Goal: Transaction & Acquisition: Subscribe to service/newsletter

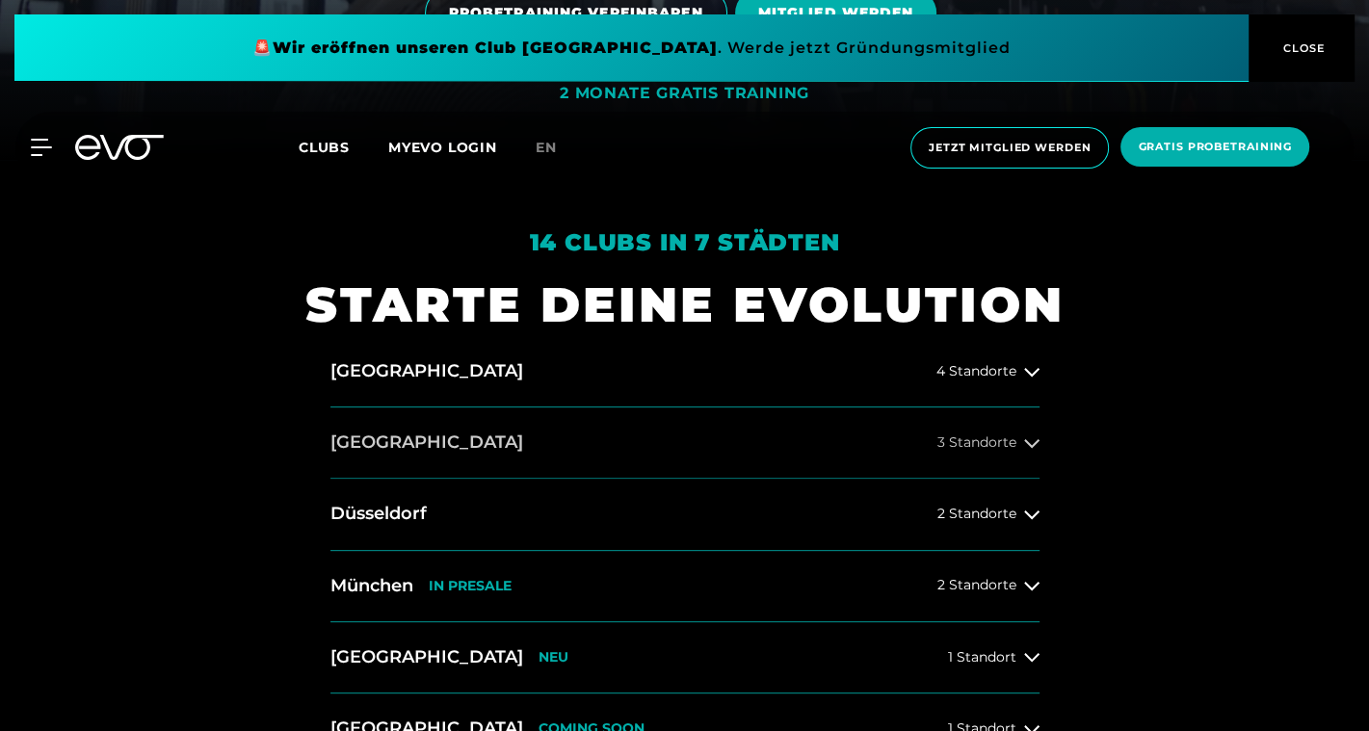
scroll to position [578, 0]
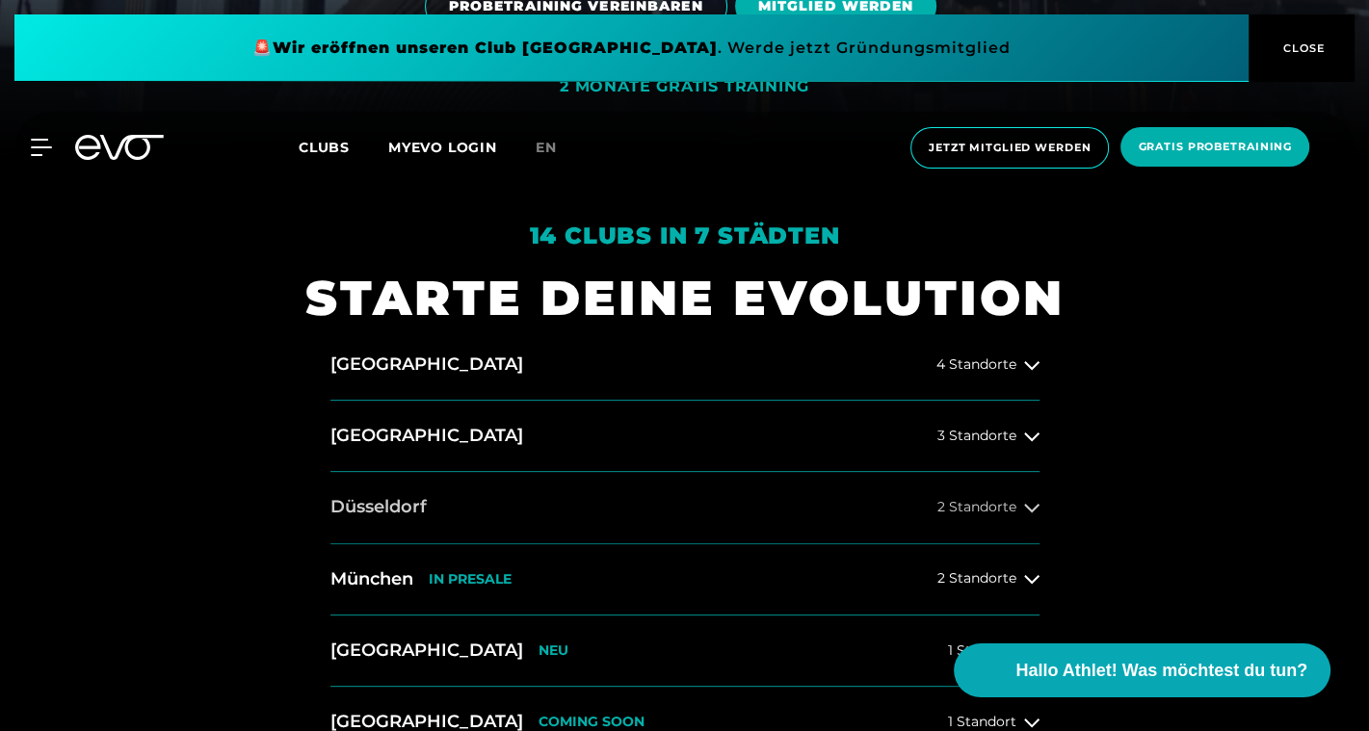
click at [1025, 507] on icon at bounding box center [1031, 508] width 15 height 9
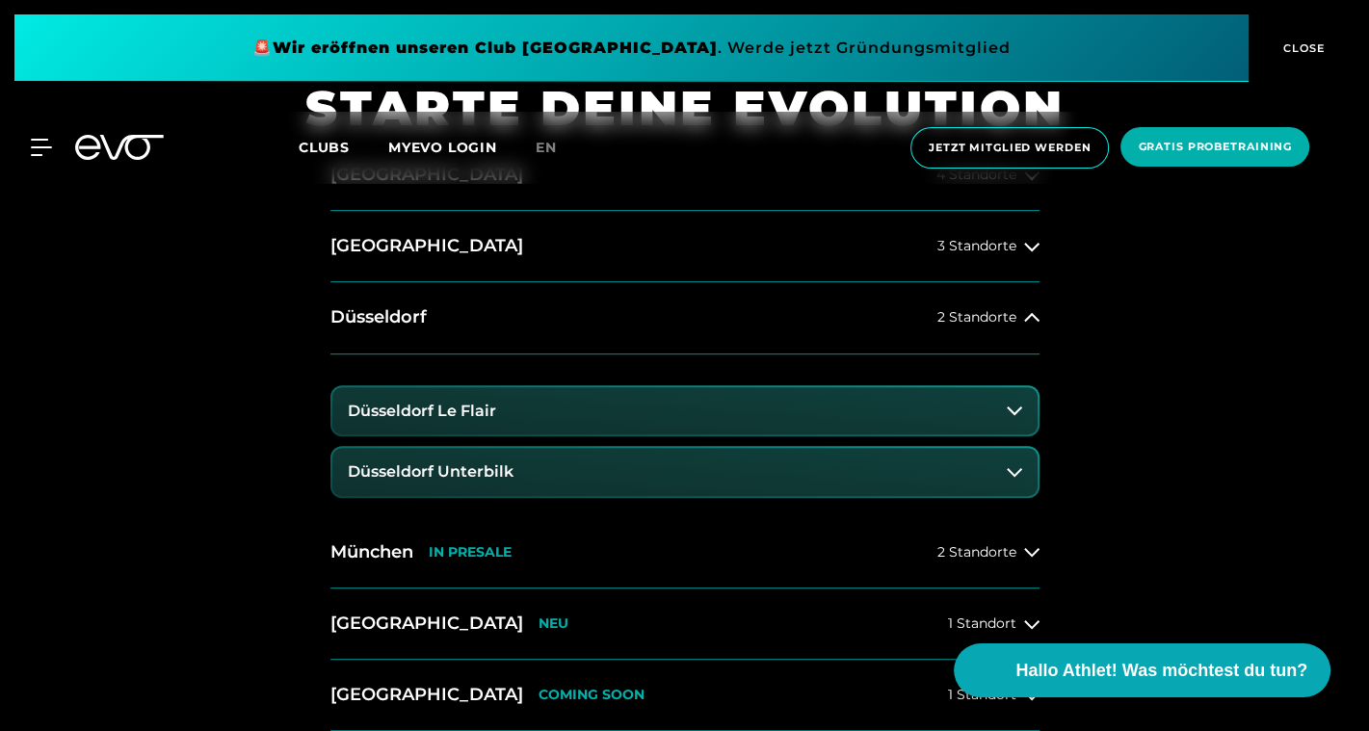
scroll to position [771, 0]
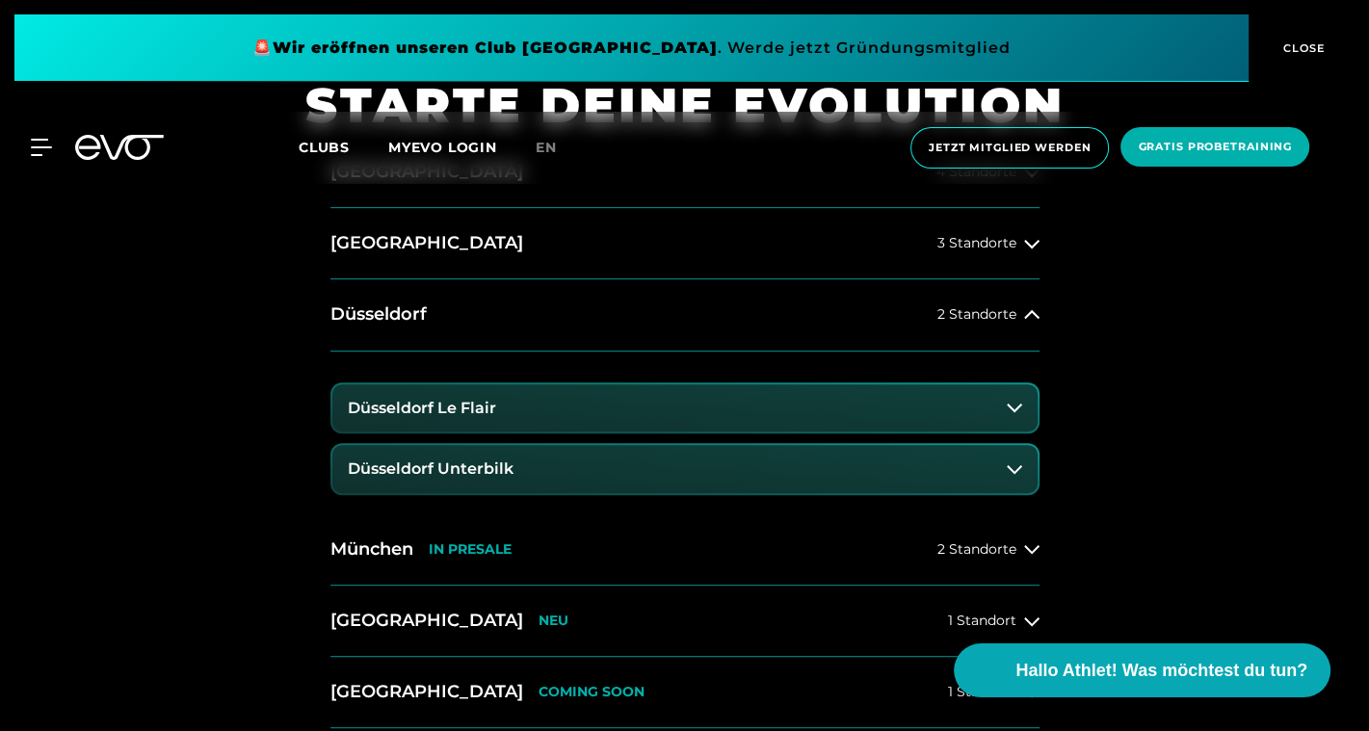
click at [458, 457] on button "Düsseldorf Unterbilk" at bounding box center [684, 469] width 705 height 48
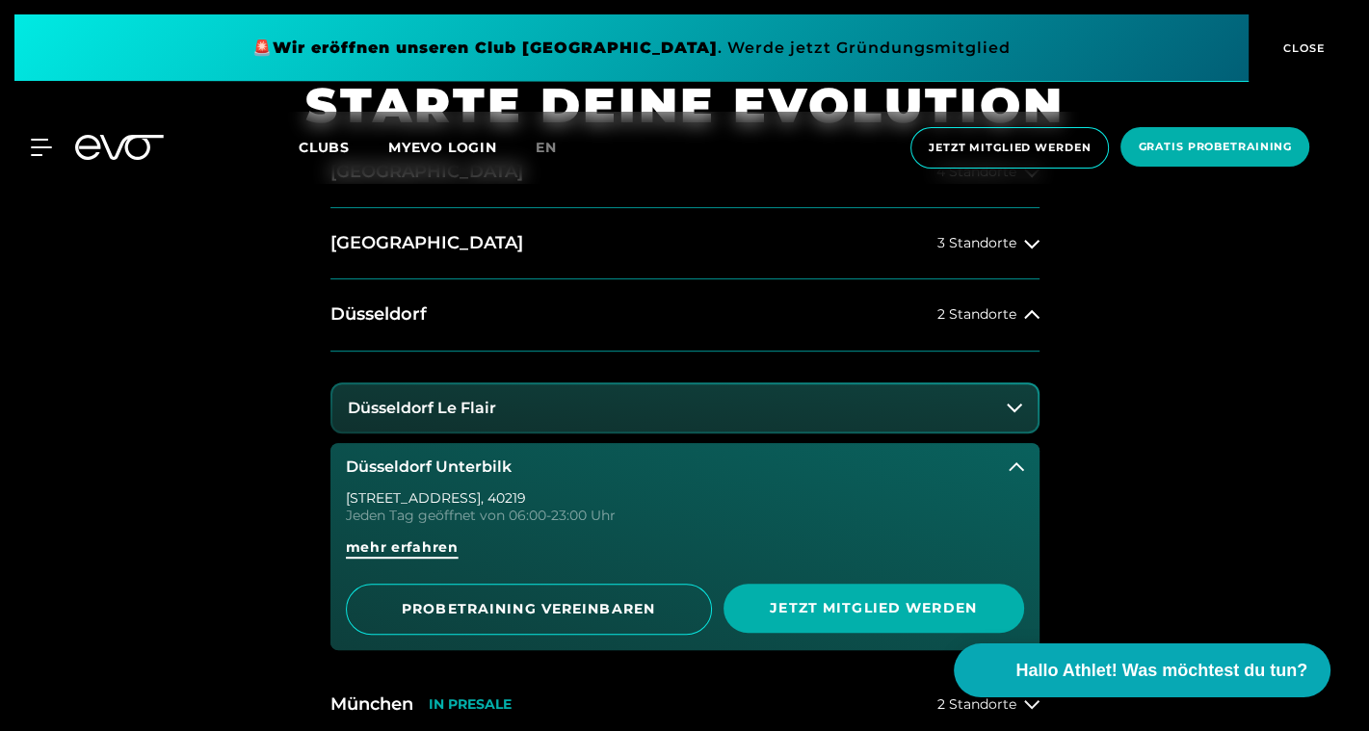
click at [443, 545] on span "mehr erfahren" at bounding box center [402, 547] width 113 height 20
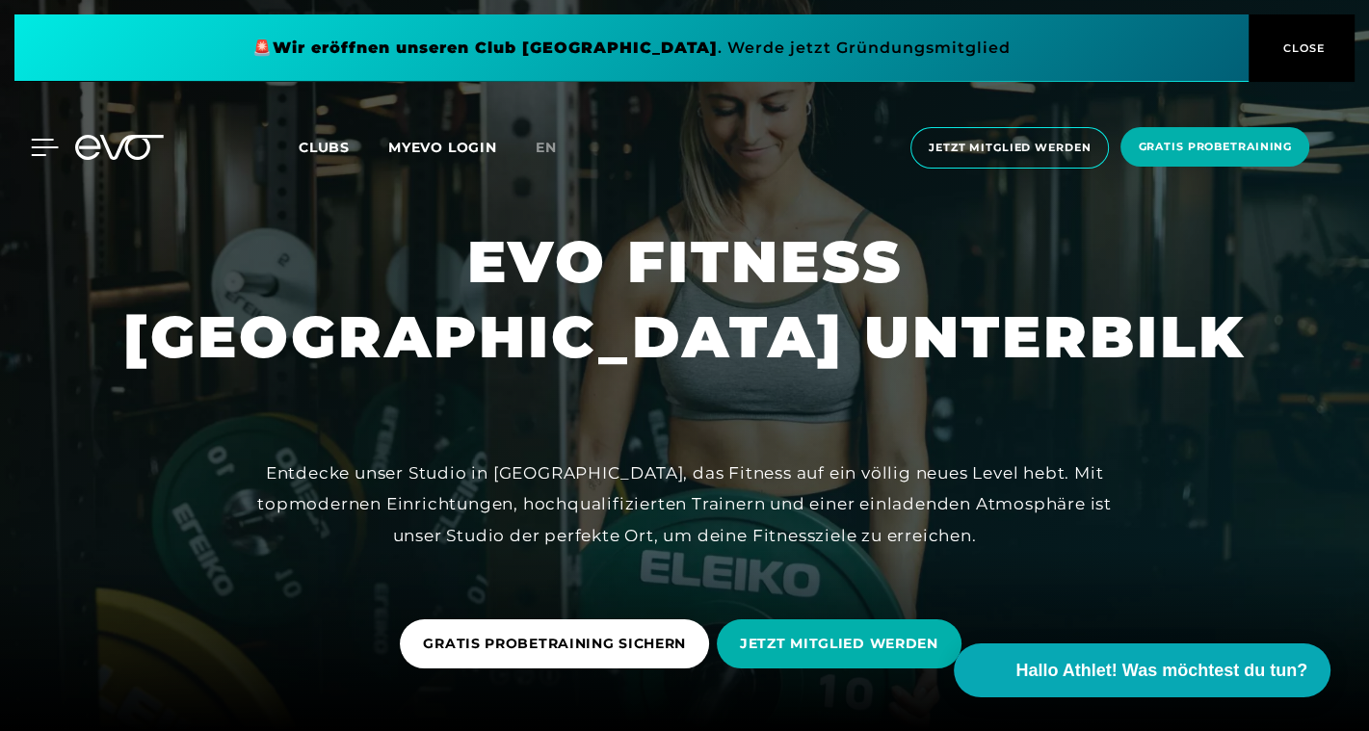
click at [26, 140] on div at bounding box center [30, 147] width 58 height 17
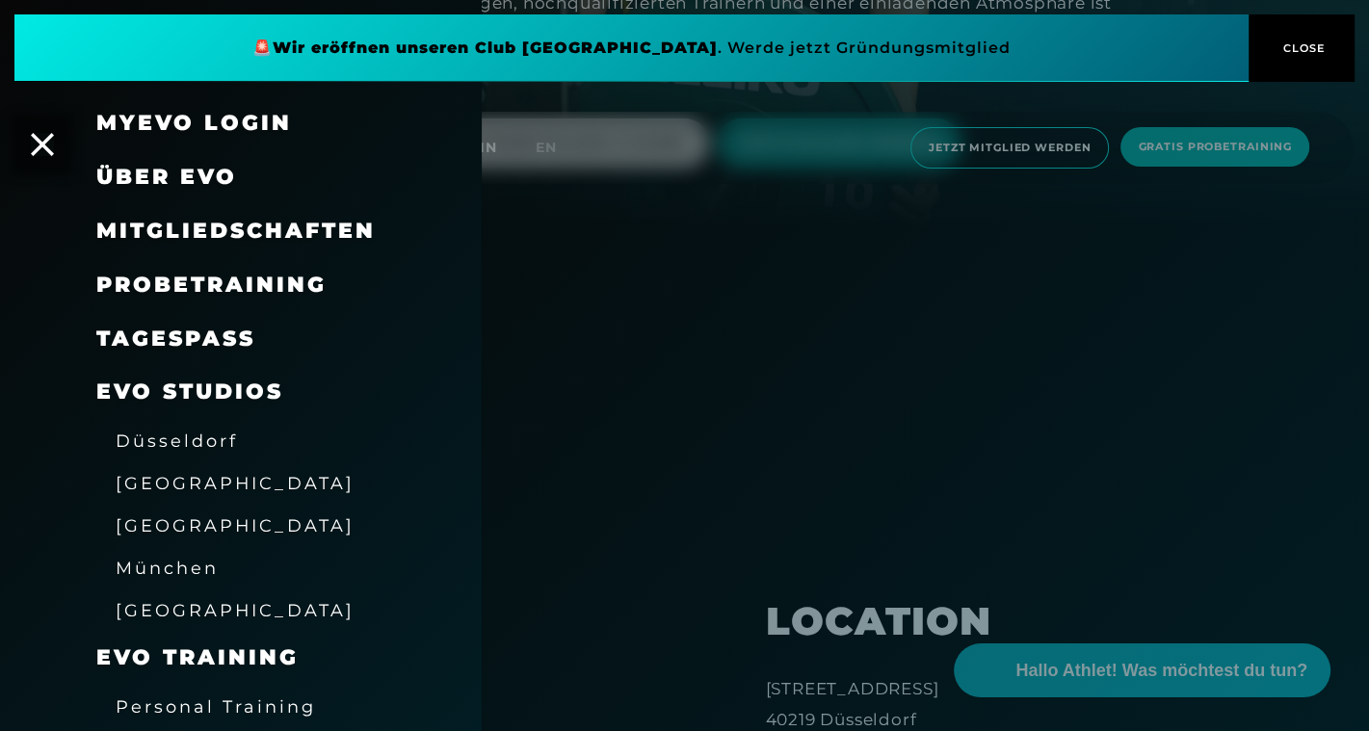
scroll to position [289, 0]
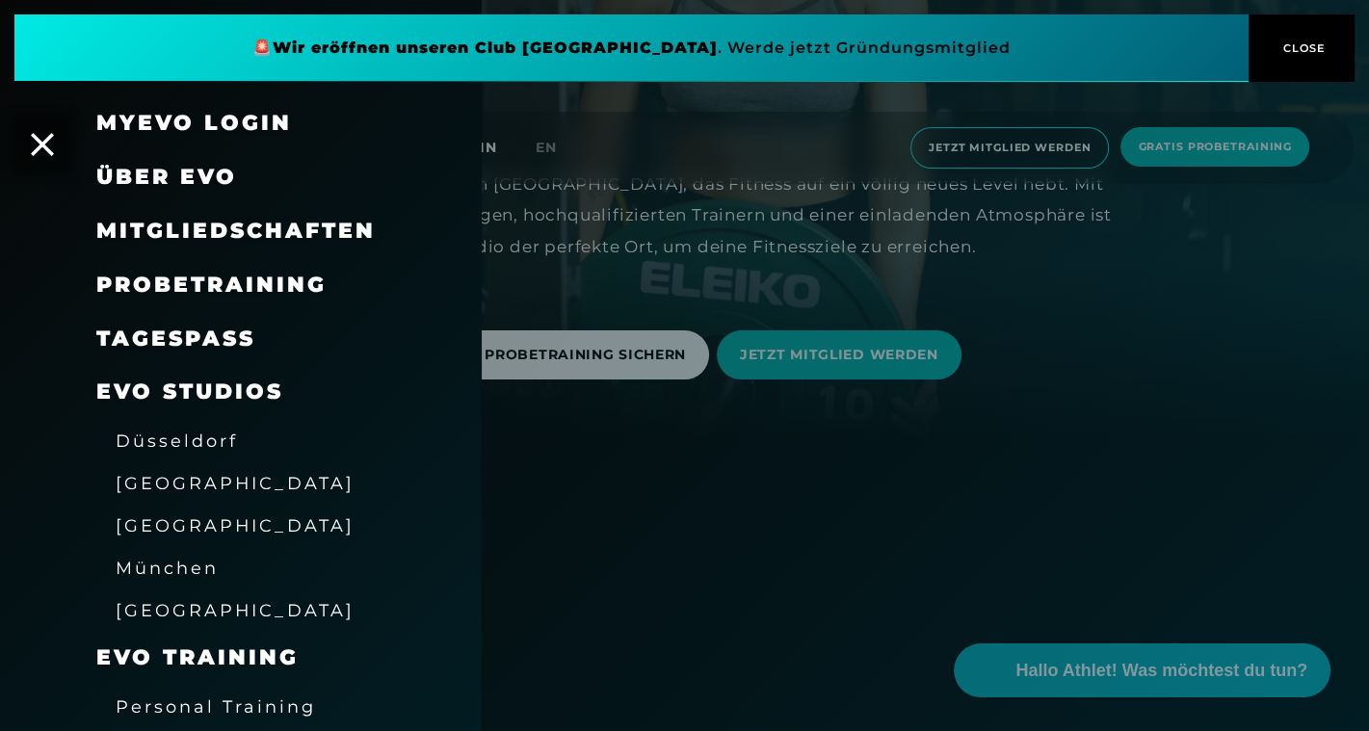
click at [1320, 48] on span "CLOSE" at bounding box center [1301, 47] width 47 height 17
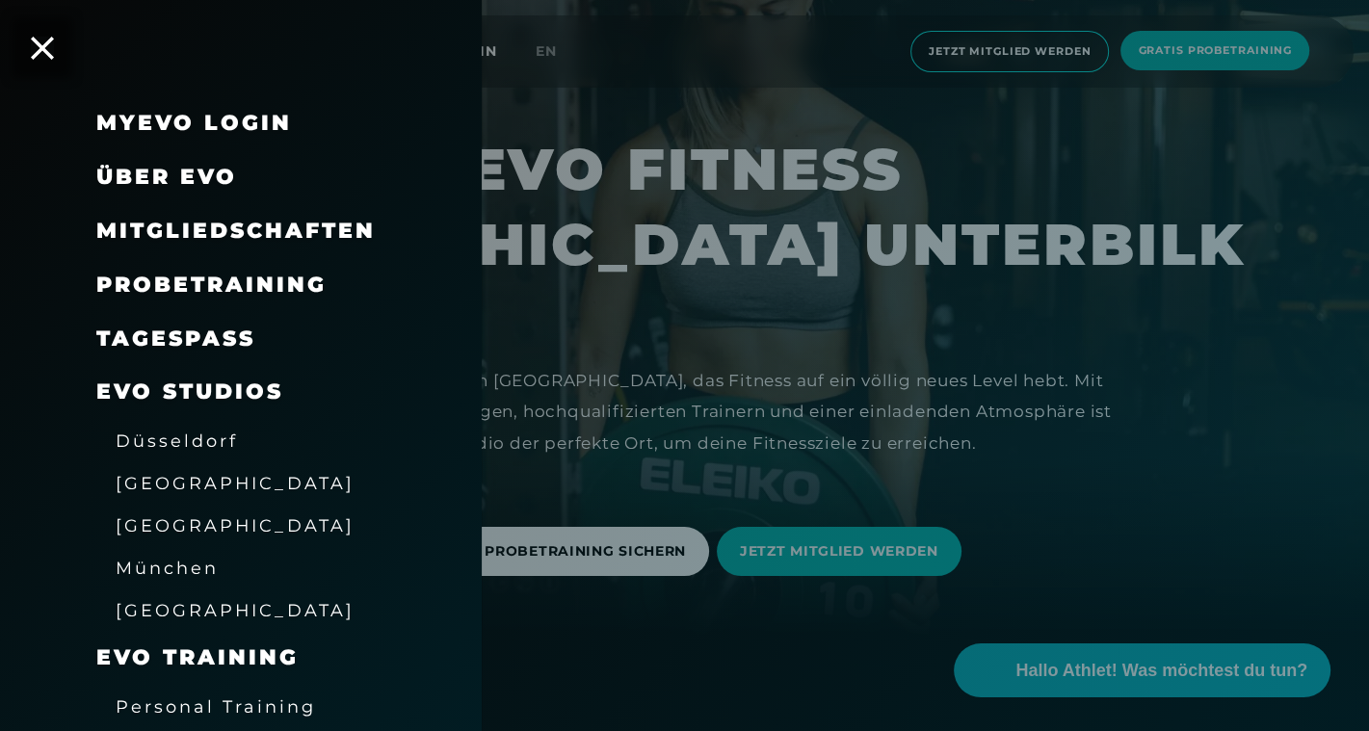
scroll to position [0, 0]
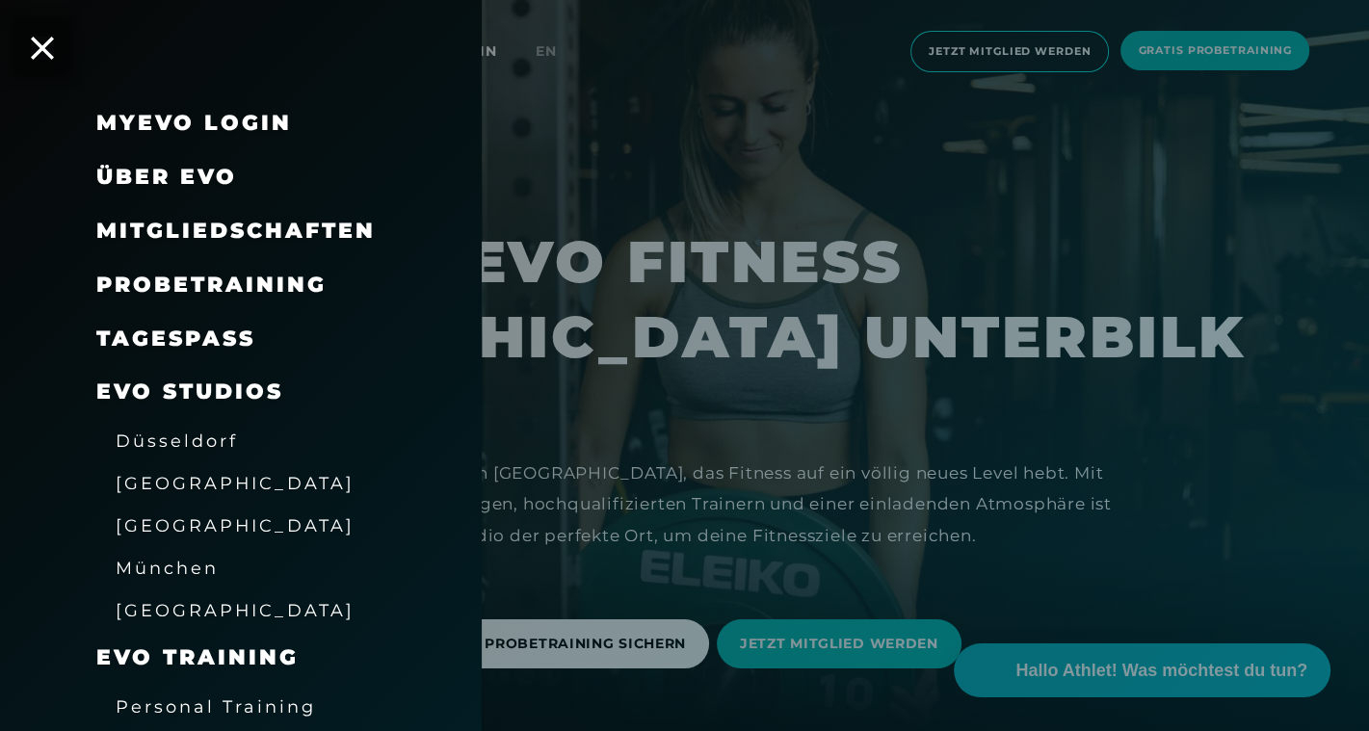
click at [973, 63] on div at bounding box center [684, 365] width 1369 height 731
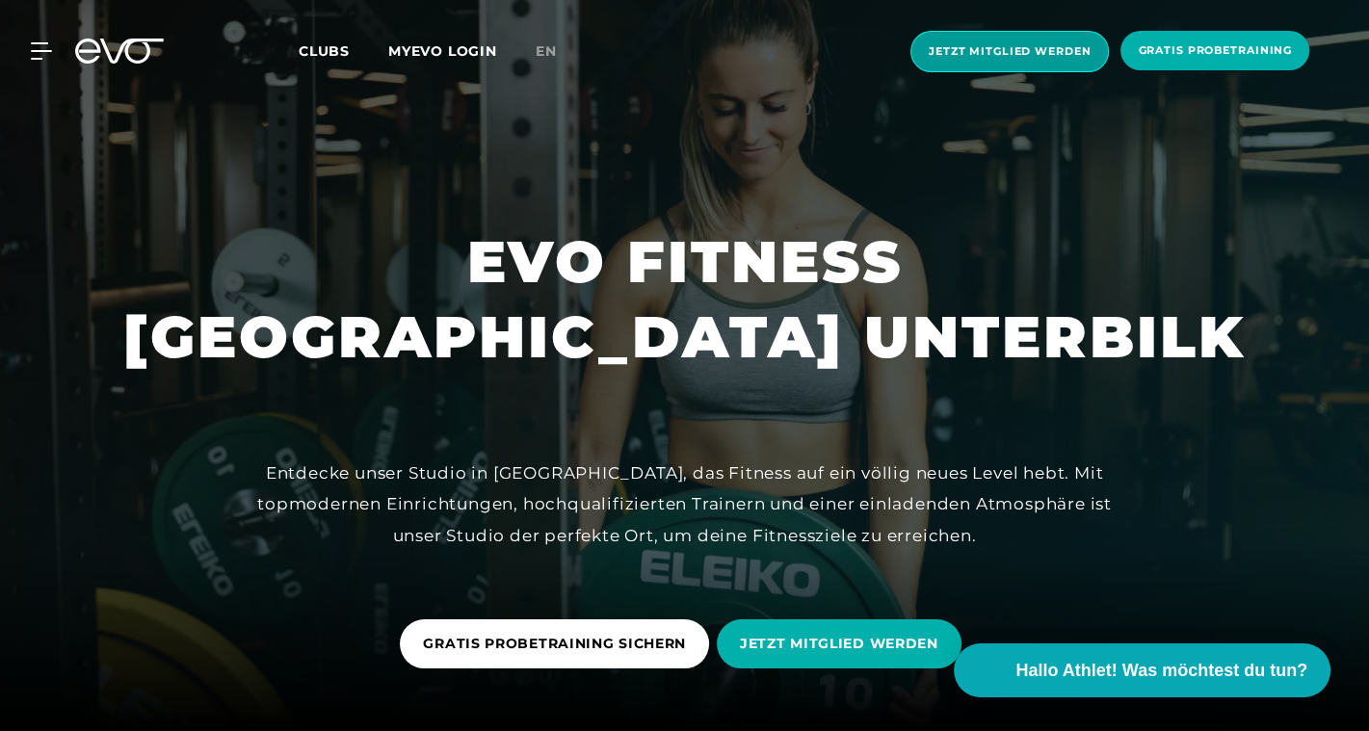
click at [969, 53] on span "Jetzt Mitglied werden" at bounding box center [1009, 51] width 162 height 16
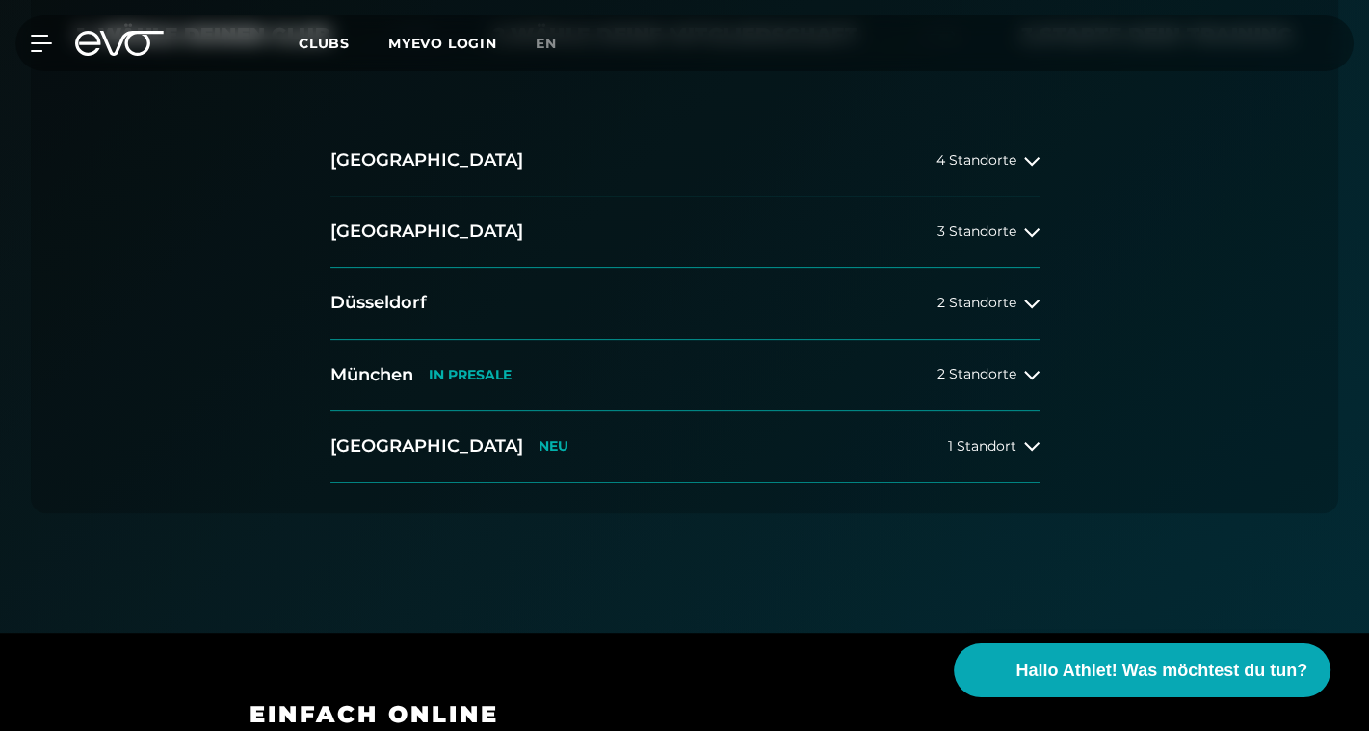
scroll to position [578, 0]
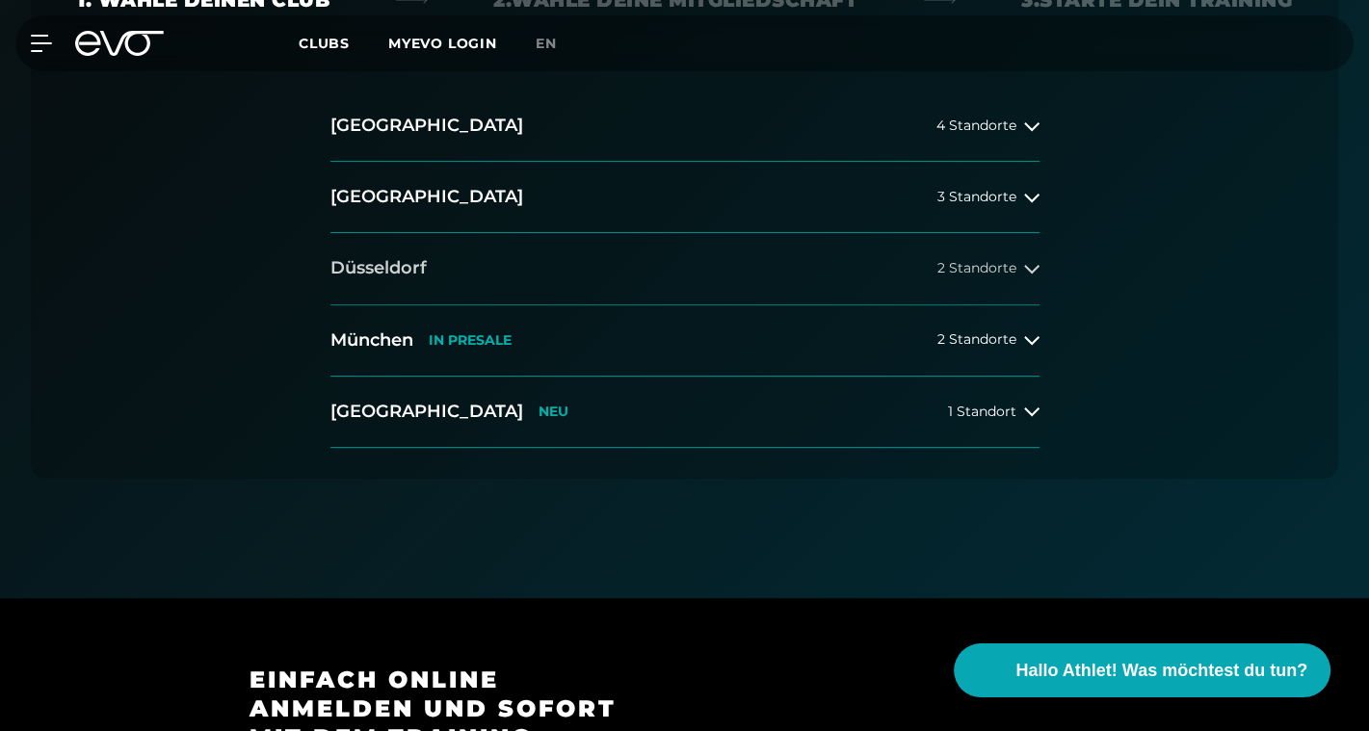
click at [405, 253] on button "Düsseldorf 2 Standorte" at bounding box center [684, 268] width 709 height 71
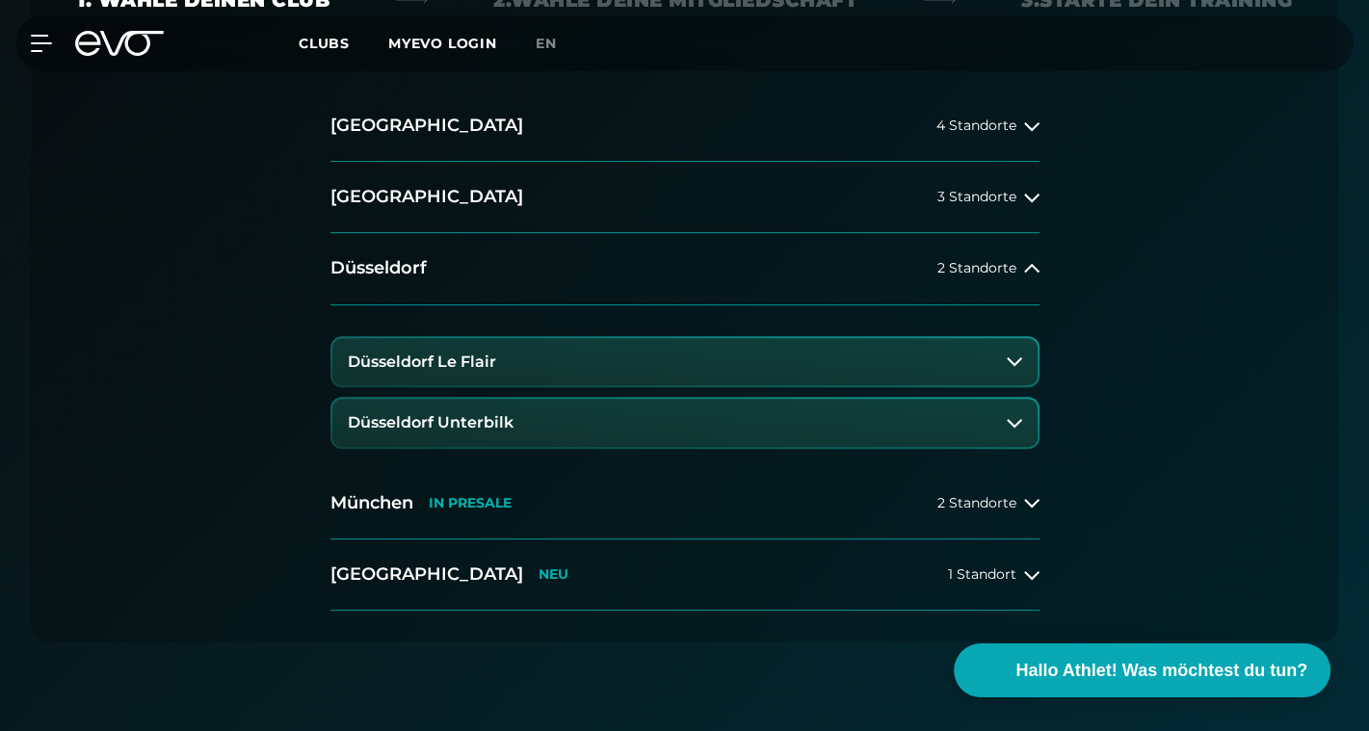
click at [444, 431] on h3 "Düsseldorf Unterbilk" at bounding box center [431, 422] width 166 height 17
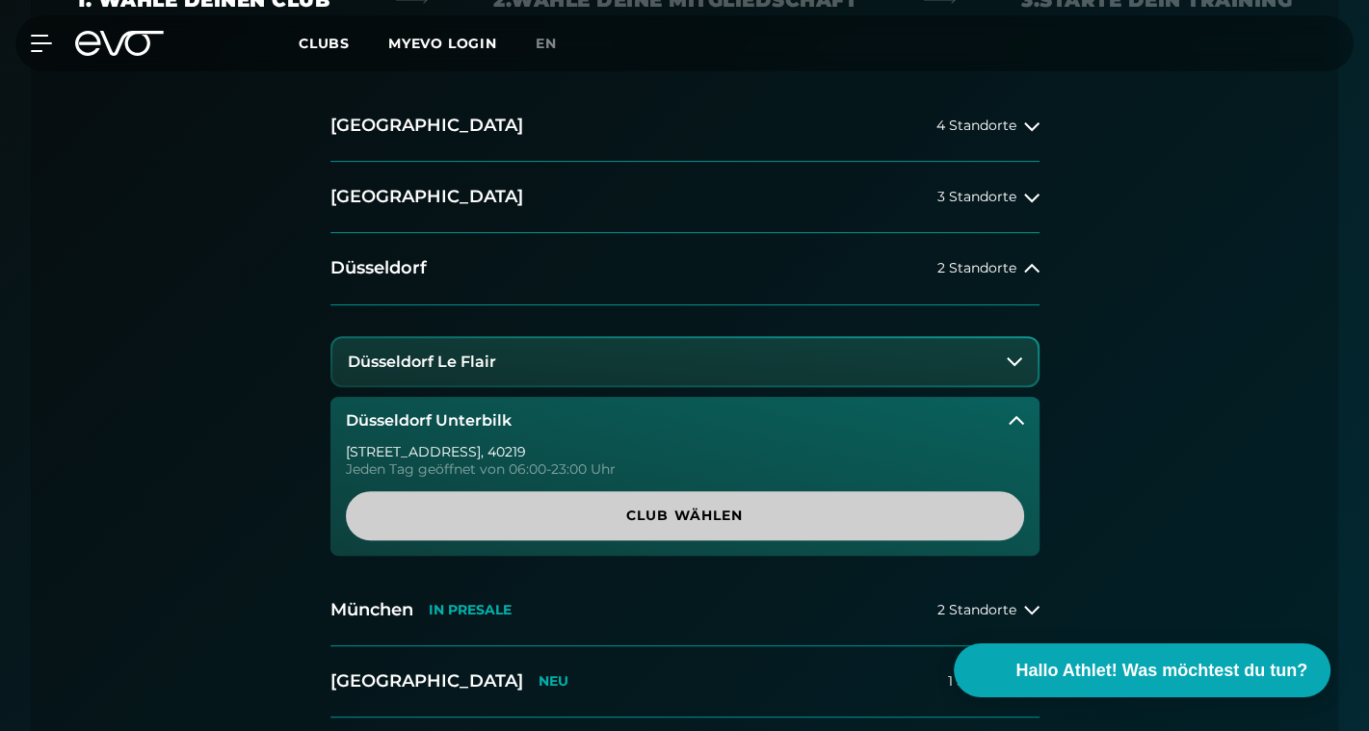
click at [474, 506] on span "Club wählen" at bounding box center [685, 516] width 632 height 20
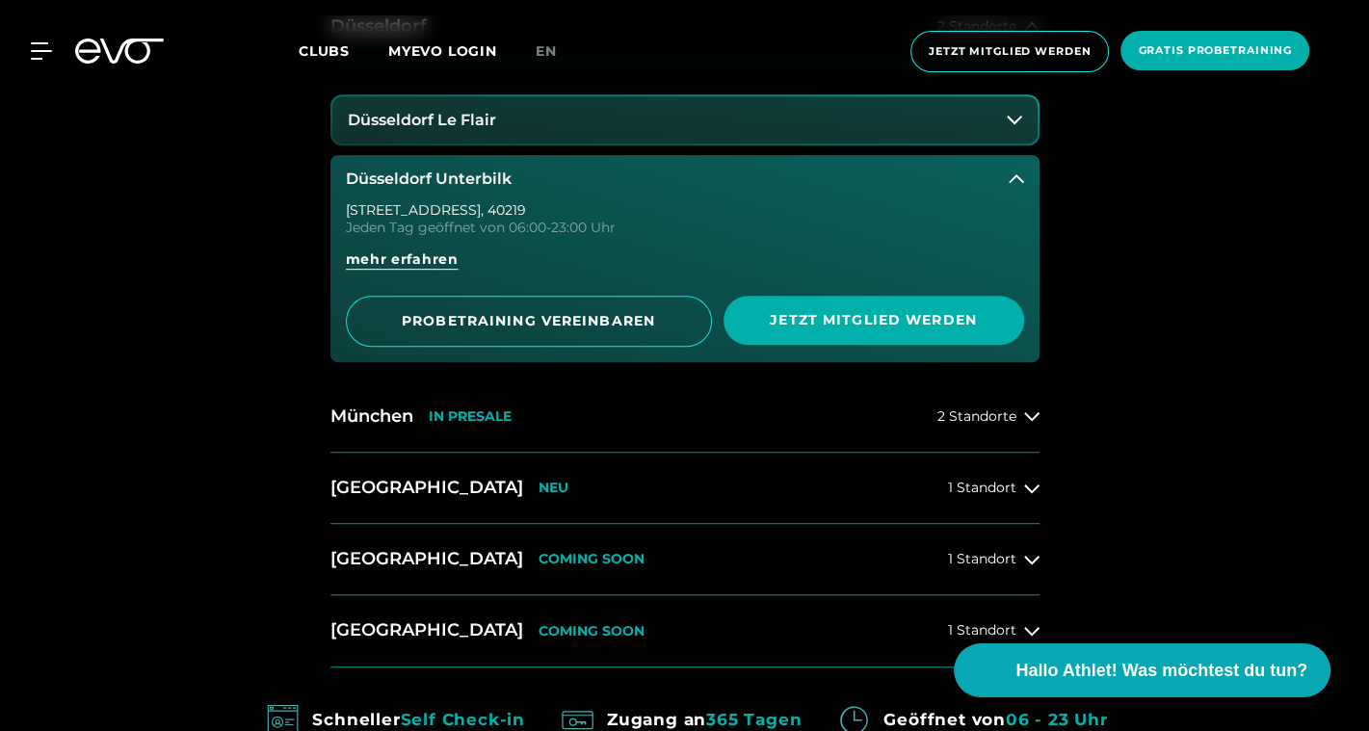
scroll to position [1059, 0]
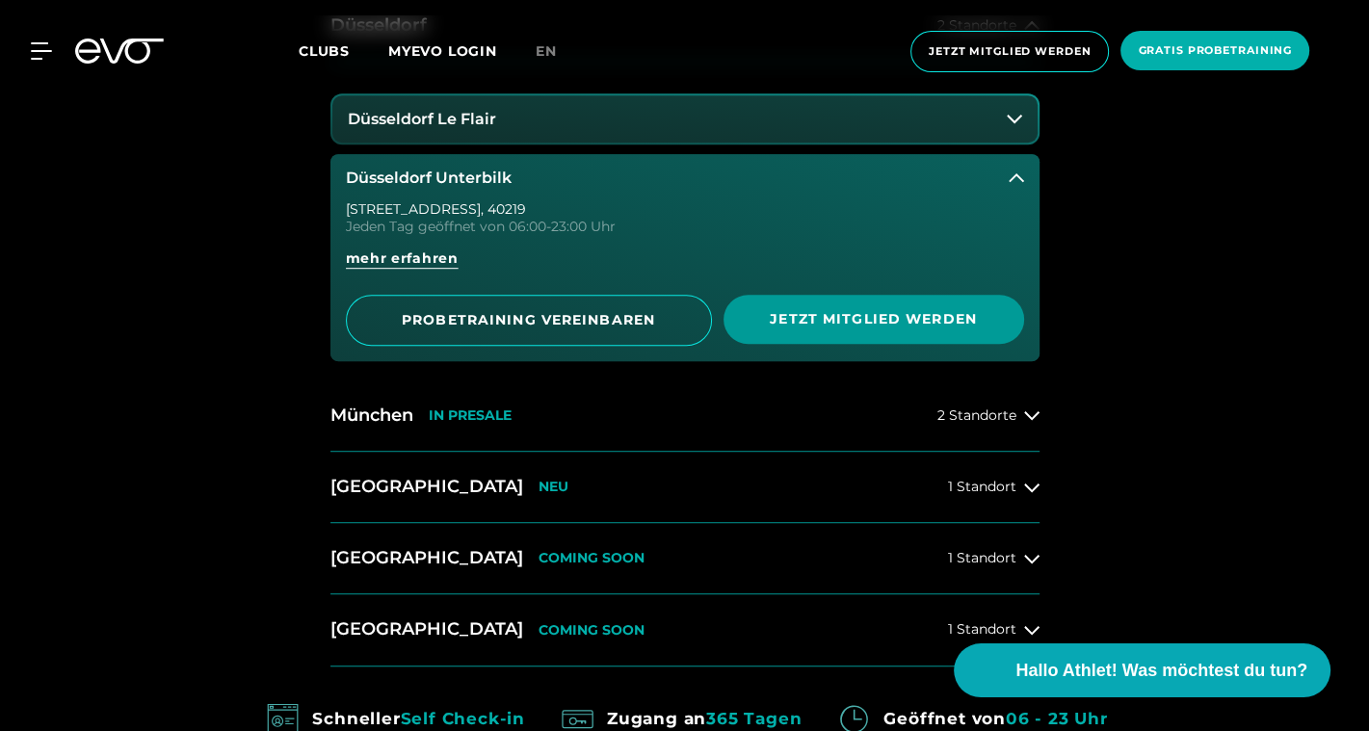
click at [797, 312] on span "Jetzt Mitglied werden" at bounding box center [873, 319] width 254 height 20
